Goal: Entertainment & Leisure: Browse casually

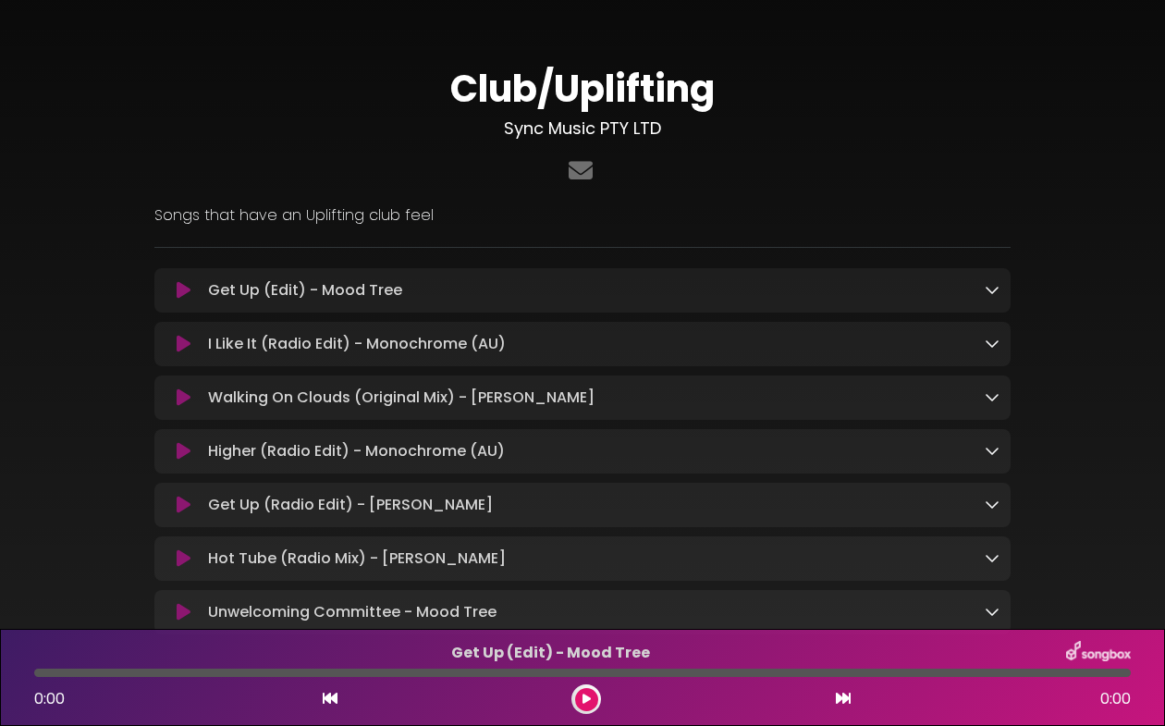
click at [1123, 184] on div "Club/Uplifting Sync Music PTY LTD ×" at bounding box center [582, 343] width 1165 height 643
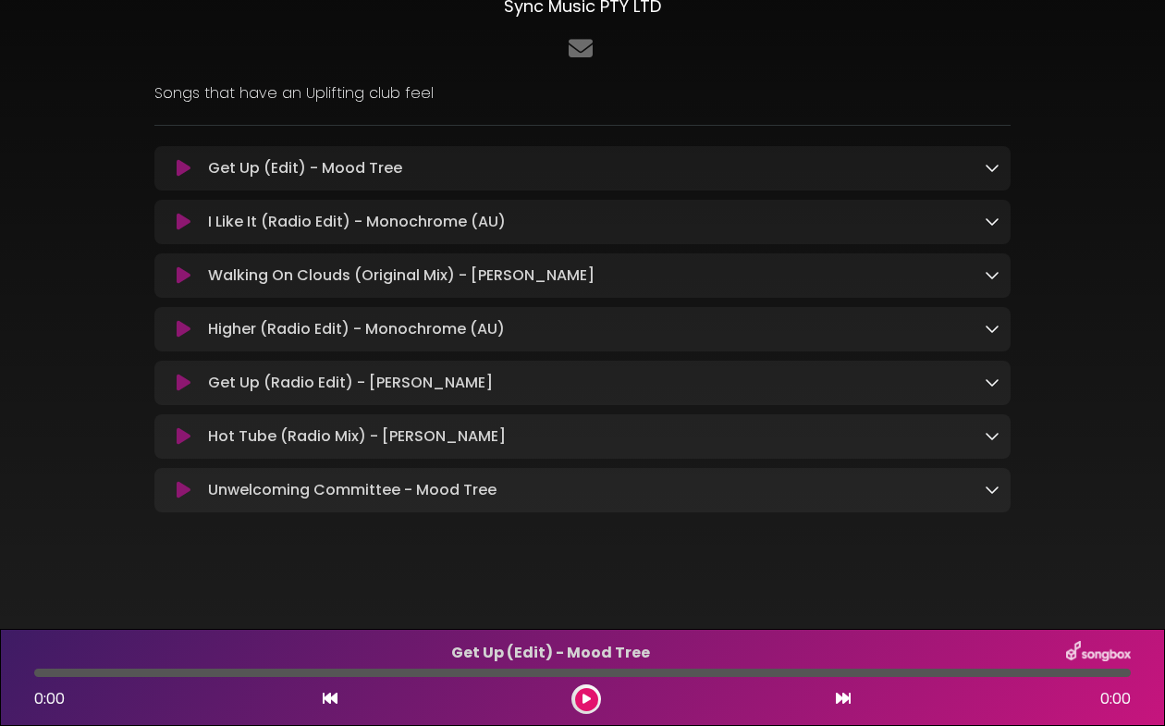
scroll to position [127, 0]
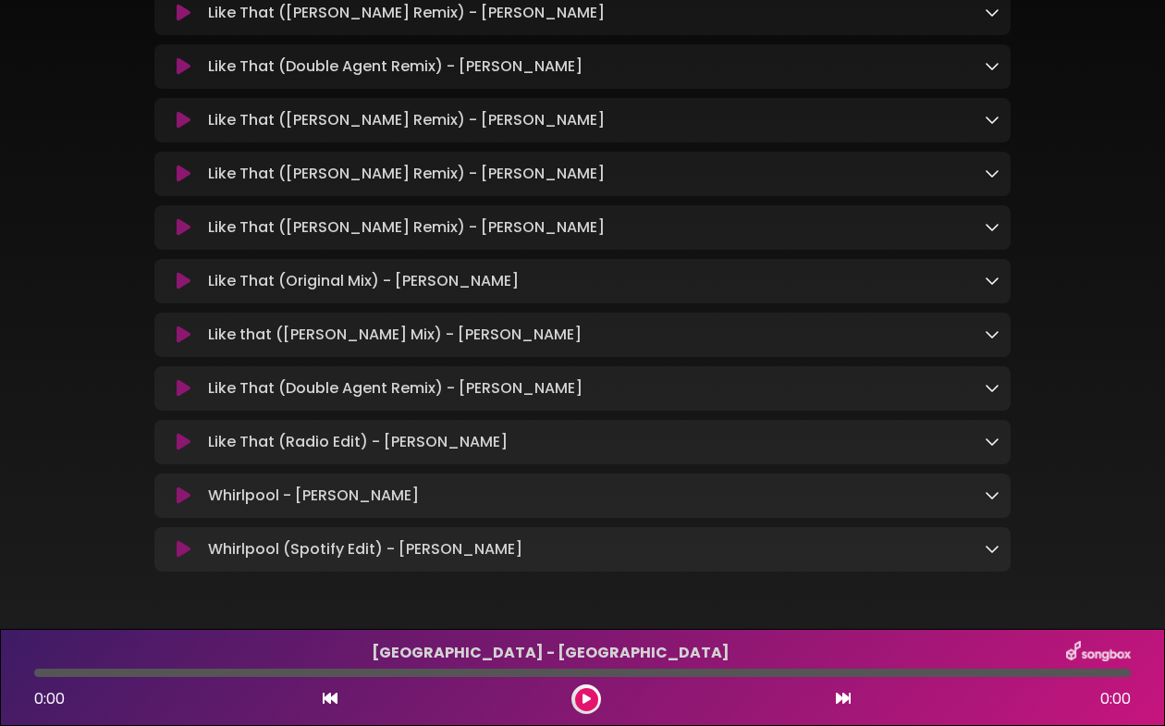
scroll to position [1351, 0]
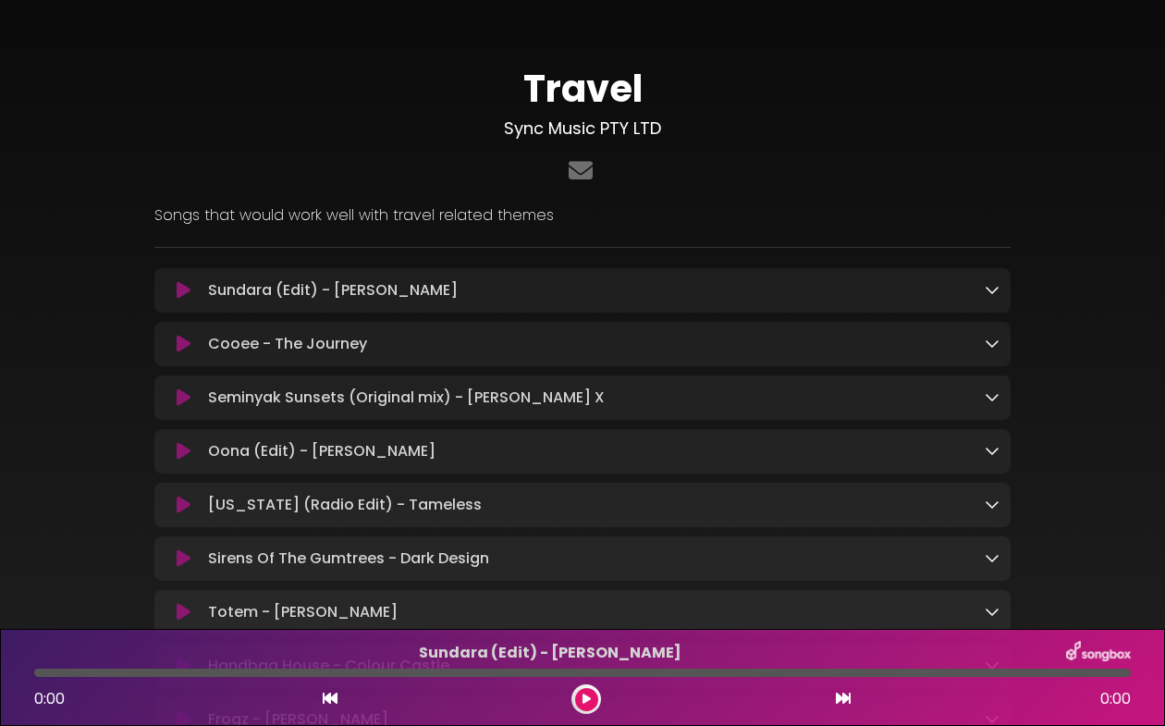
click at [1108, 185] on div "Travel Sync Music PTY LTD" at bounding box center [582, 451] width 1054 height 858
click at [992, 287] on icon at bounding box center [992, 289] width 15 height 15
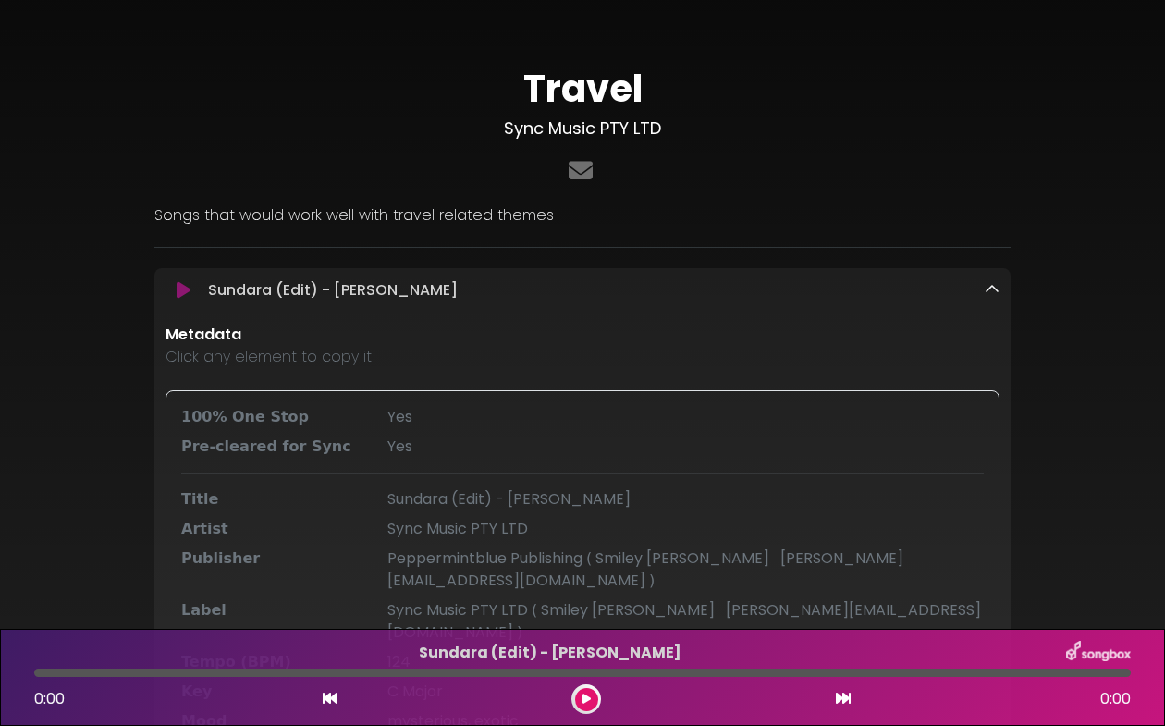
click at [1073, 319] on div "Travel Sync Music PTY LTD" at bounding box center [582, 734] width 1054 height 1424
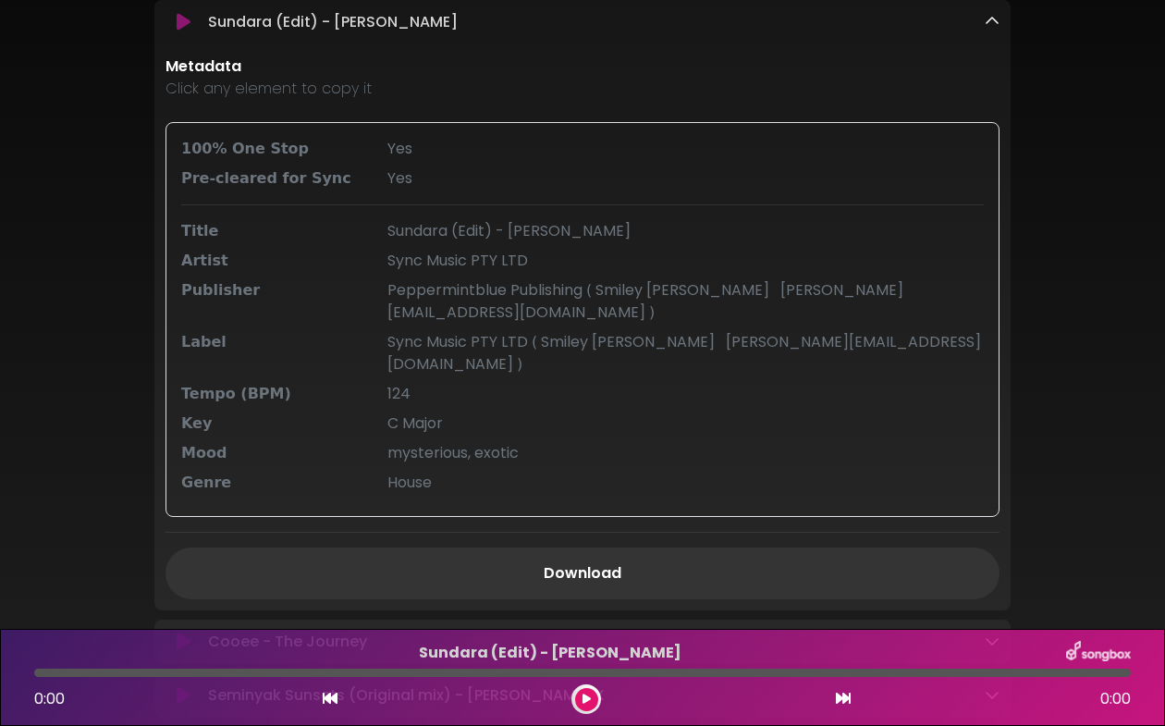
scroll to position [259, 0]
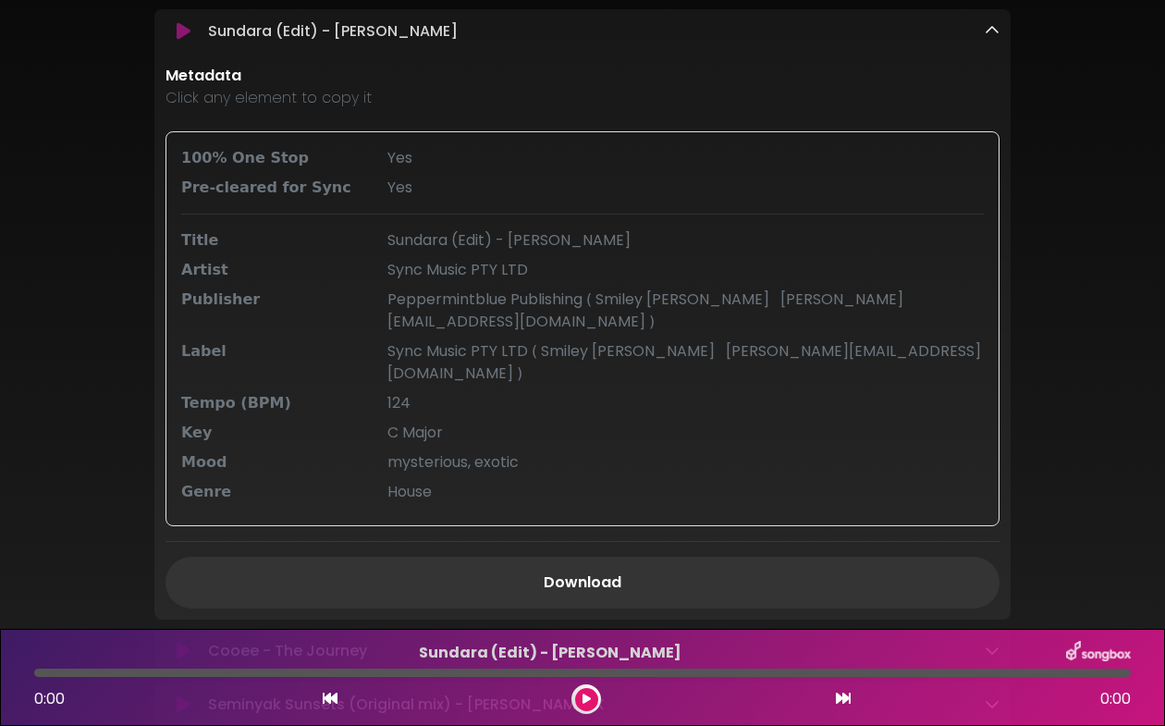
click at [989, 31] on icon at bounding box center [992, 30] width 15 height 15
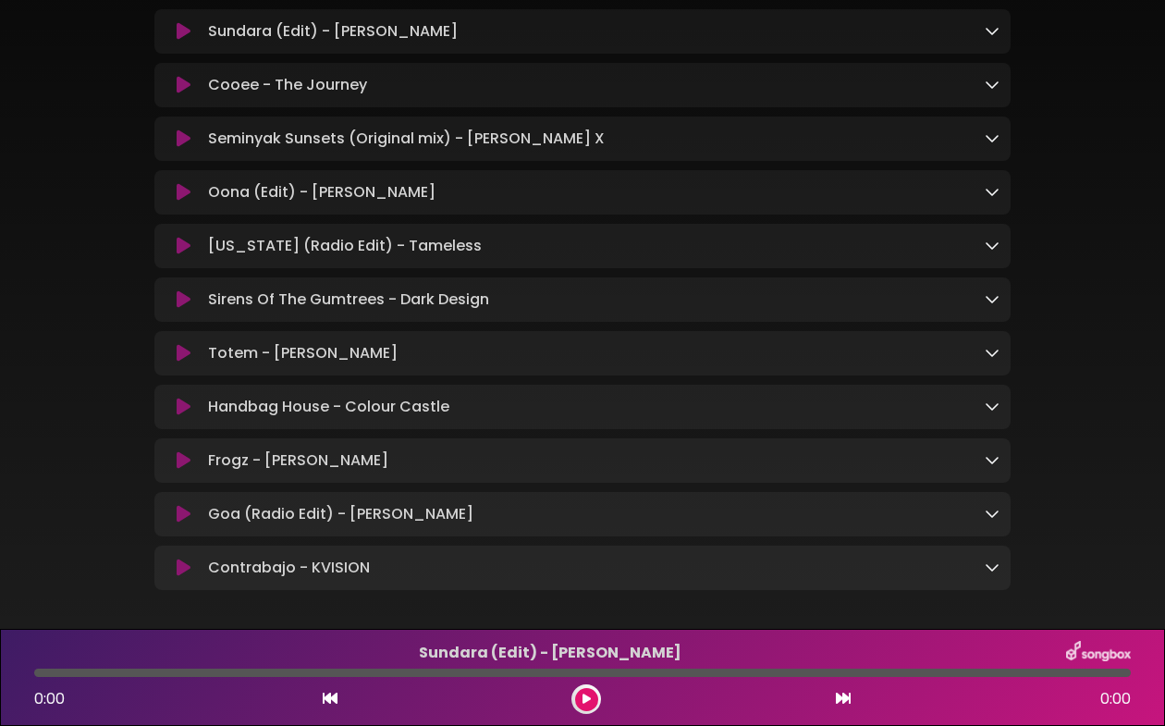
click at [990, 247] on icon at bounding box center [992, 245] width 15 height 15
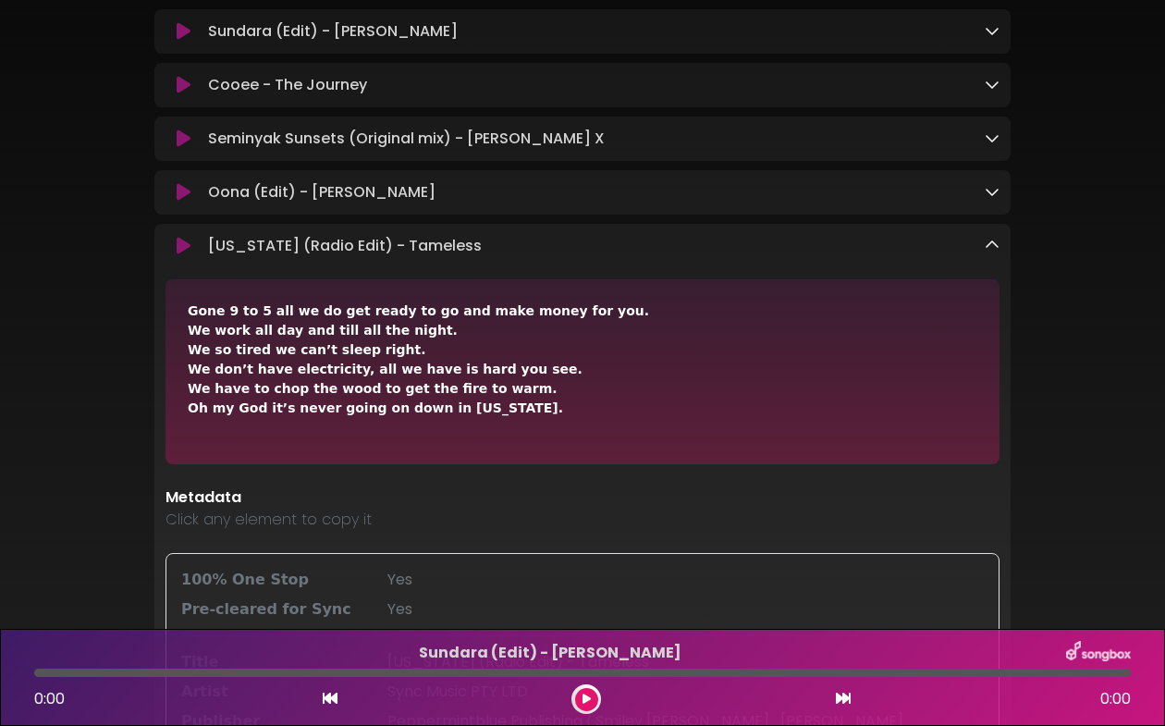
click at [991, 192] on icon at bounding box center [992, 191] width 15 height 15
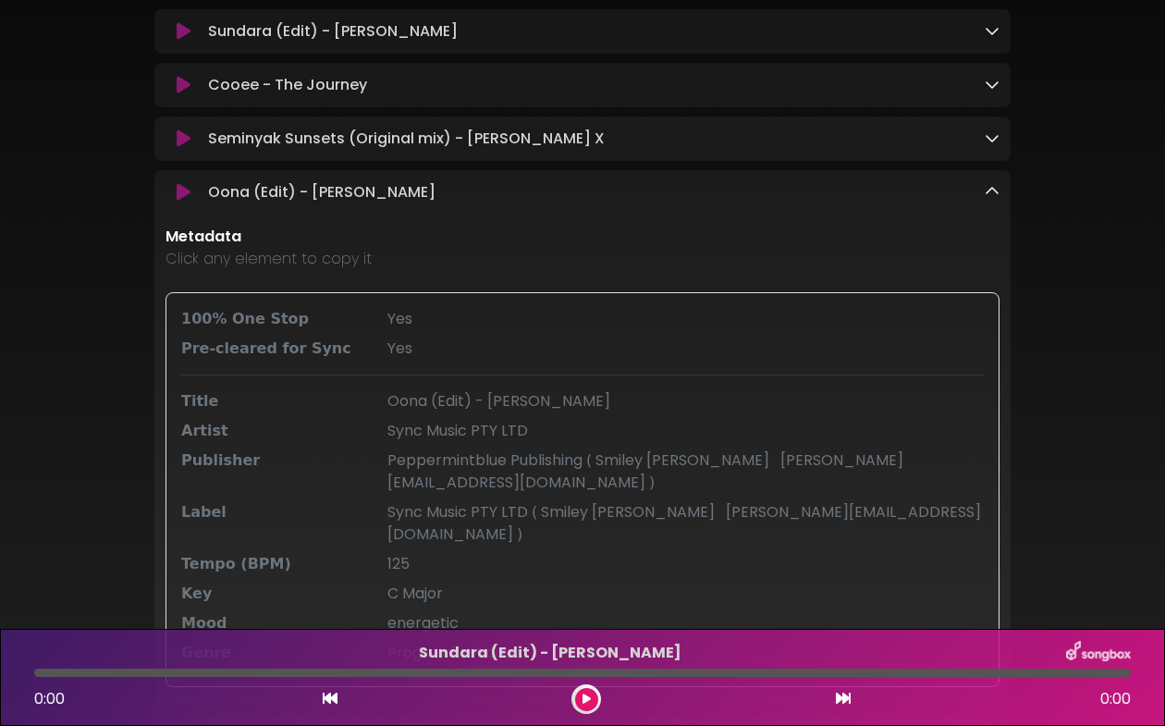
click at [990, 88] on icon at bounding box center [992, 84] width 15 height 15
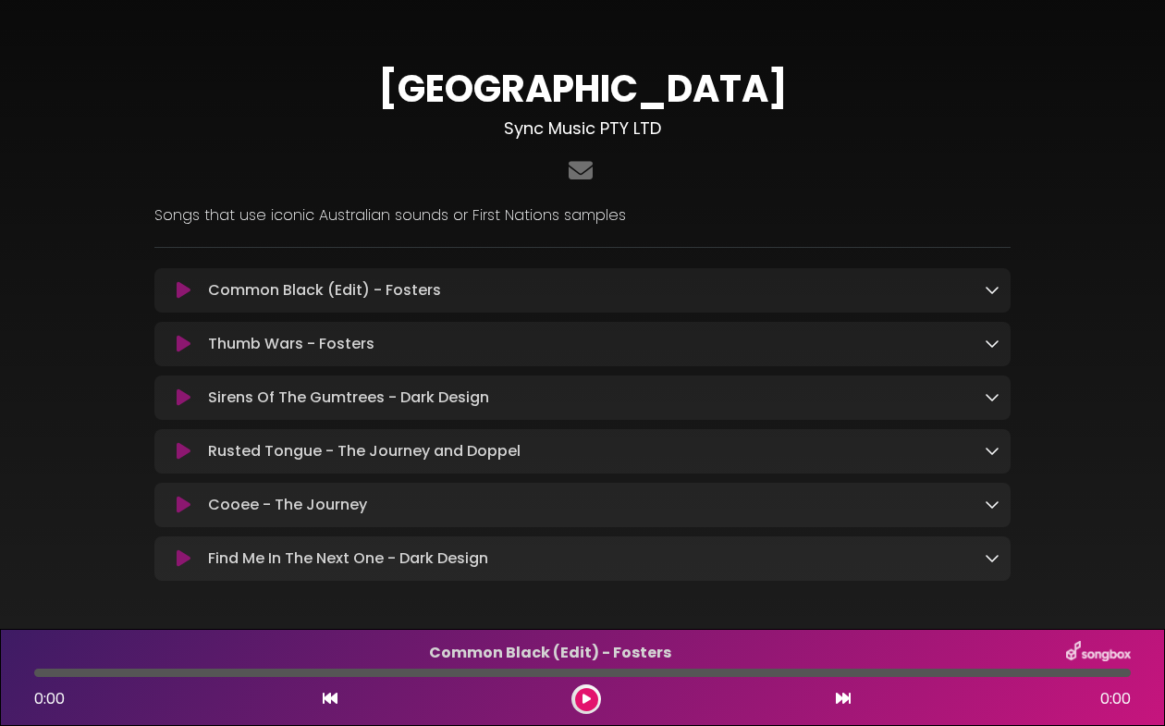
click at [987, 293] on icon at bounding box center [992, 289] width 15 height 15
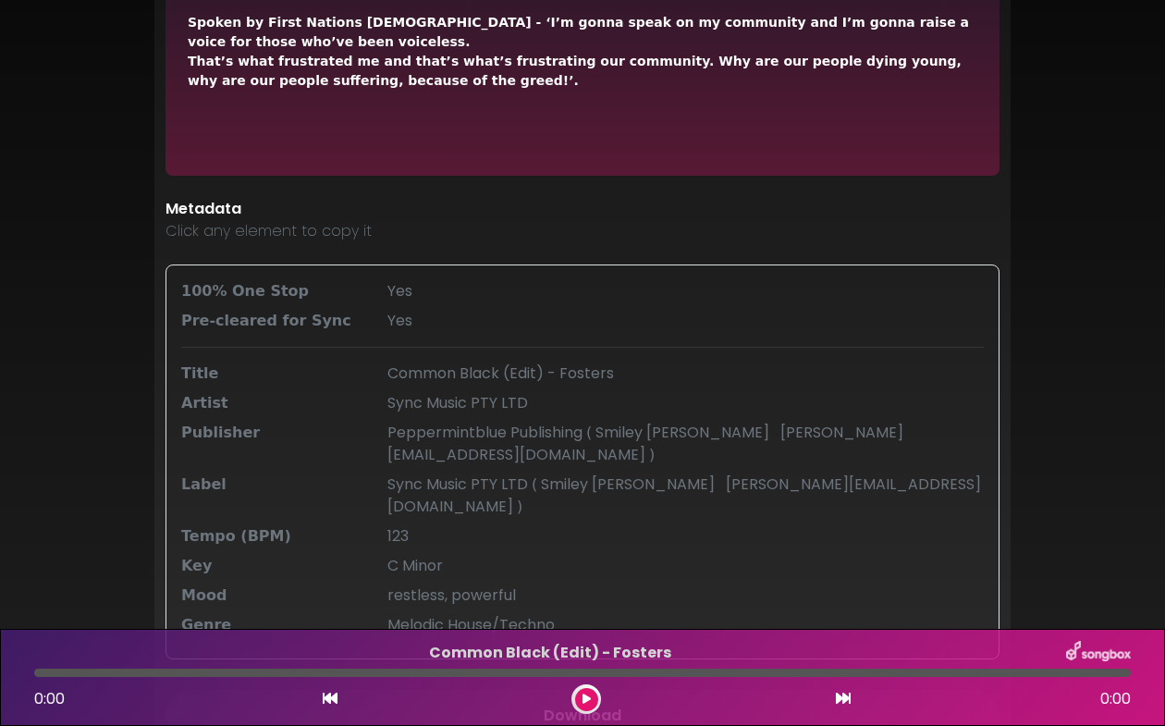
scroll to position [407, 0]
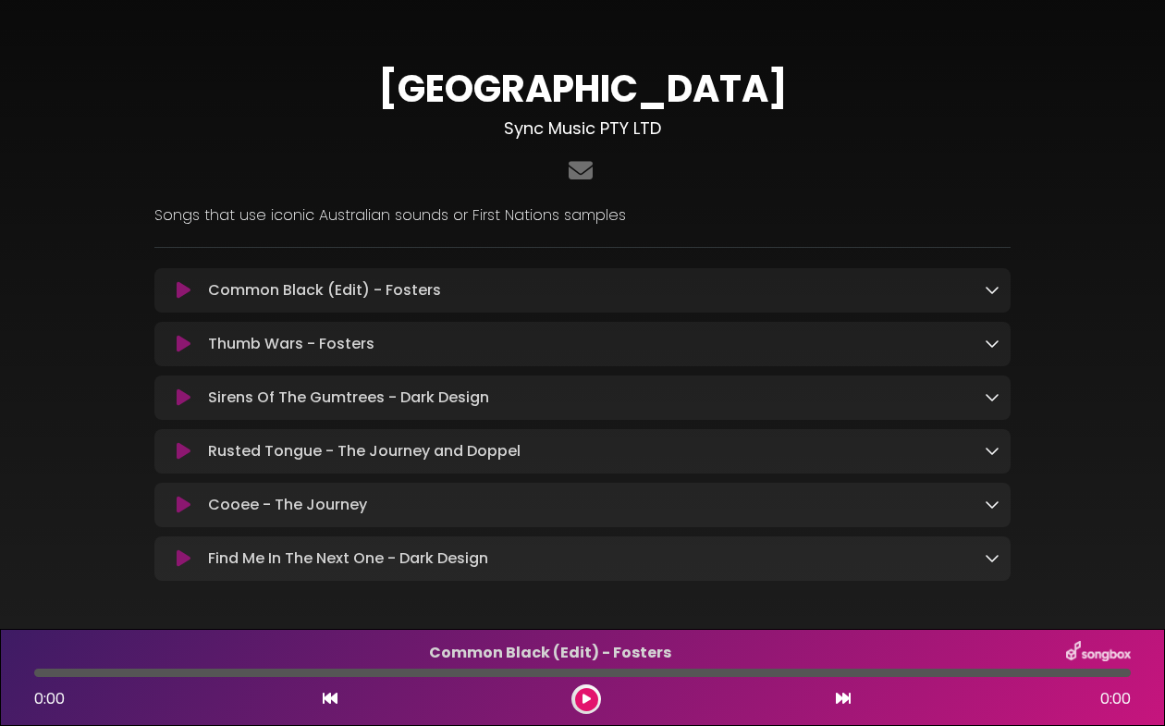
click at [993, 292] on icon at bounding box center [992, 289] width 15 height 15
click at [447, 291] on p "Common Black (Edit) - Fosters Loading Track..." at bounding box center [596, 290] width 777 height 22
click at [992, 287] on icon at bounding box center [992, 289] width 15 height 15
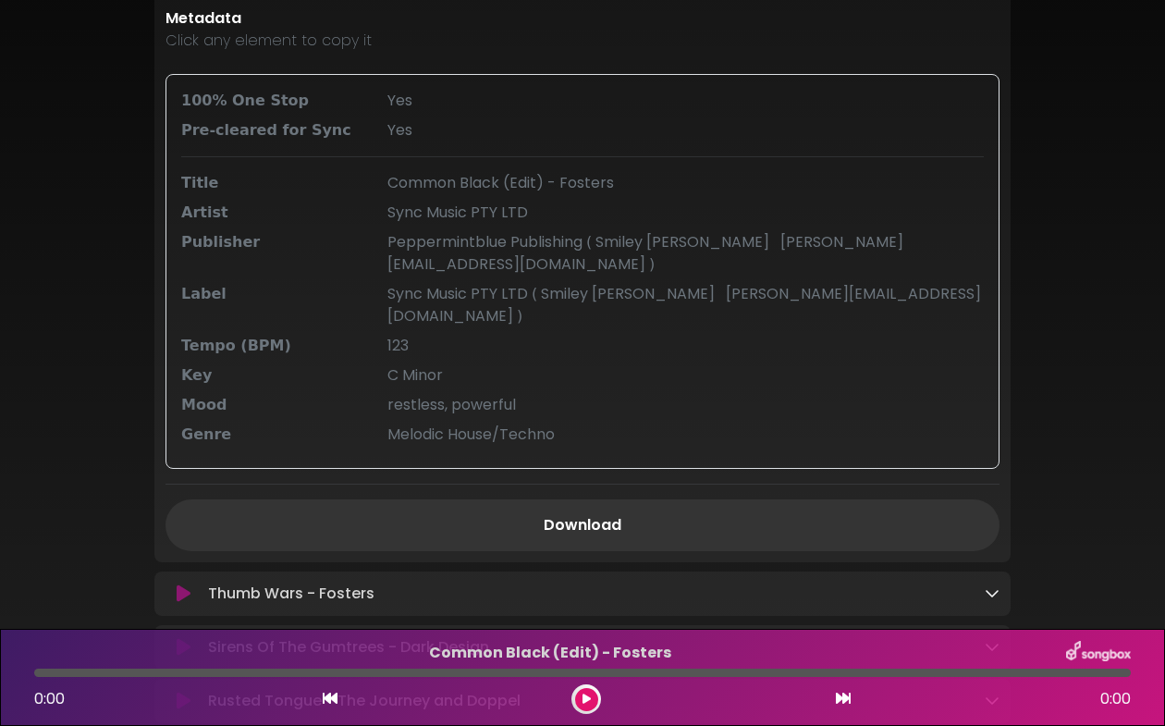
scroll to position [509, 0]
